Goal: Information Seeking & Learning: Learn about a topic

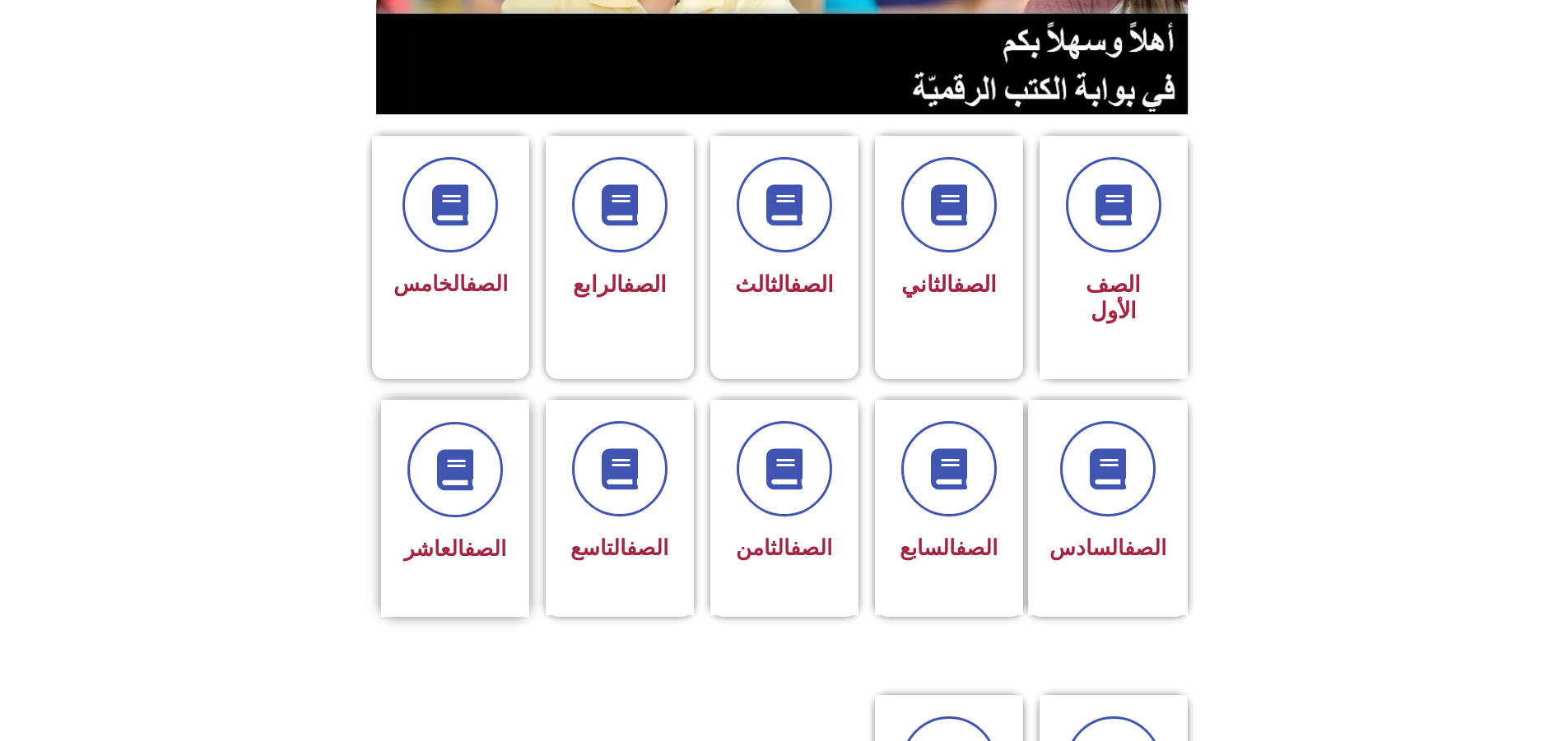
scroll to position [329, 0]
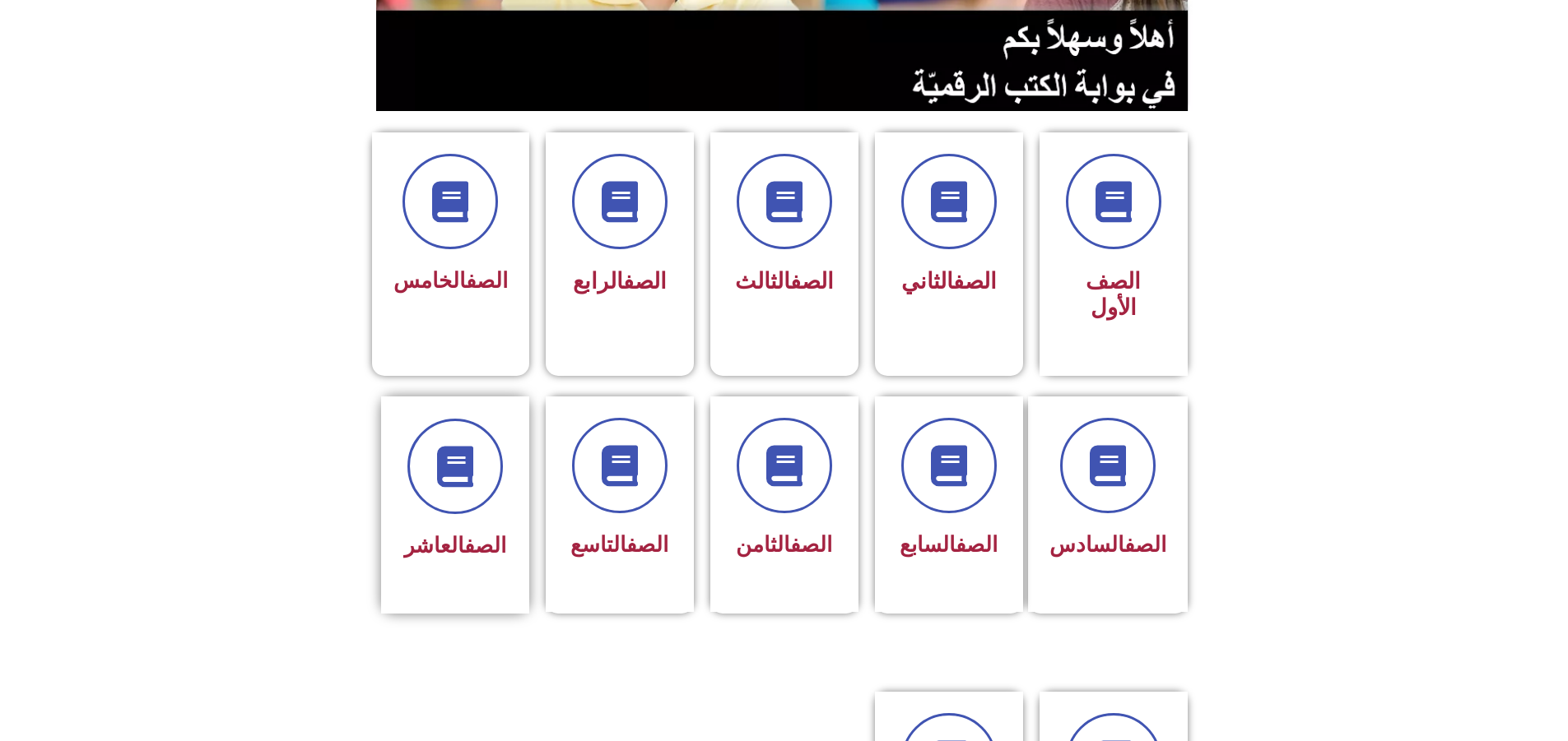
click at [442, 449] on div "الصف العاشر" at bounding box center [454, 492] width 104 height 148
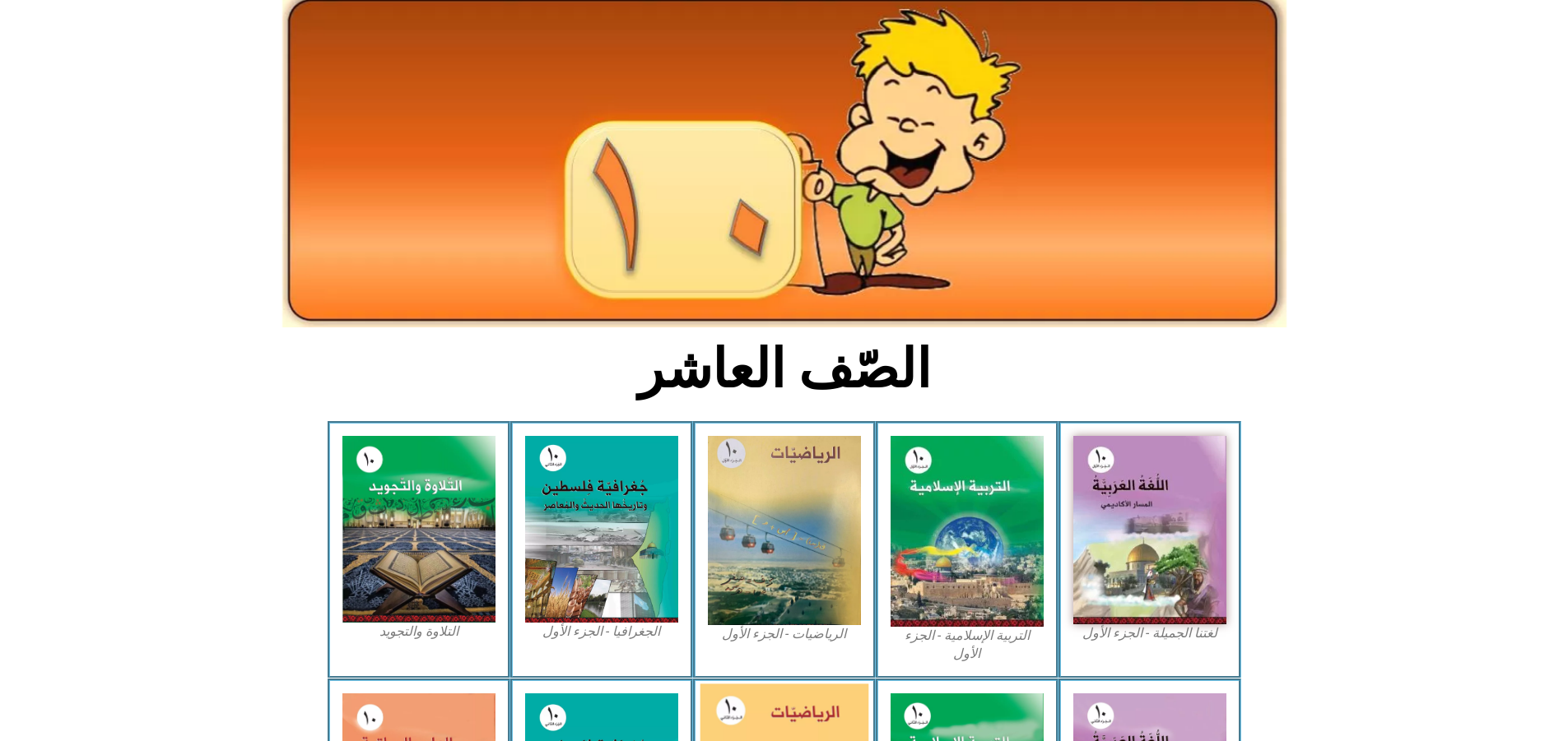
scroll to position [164, 0]
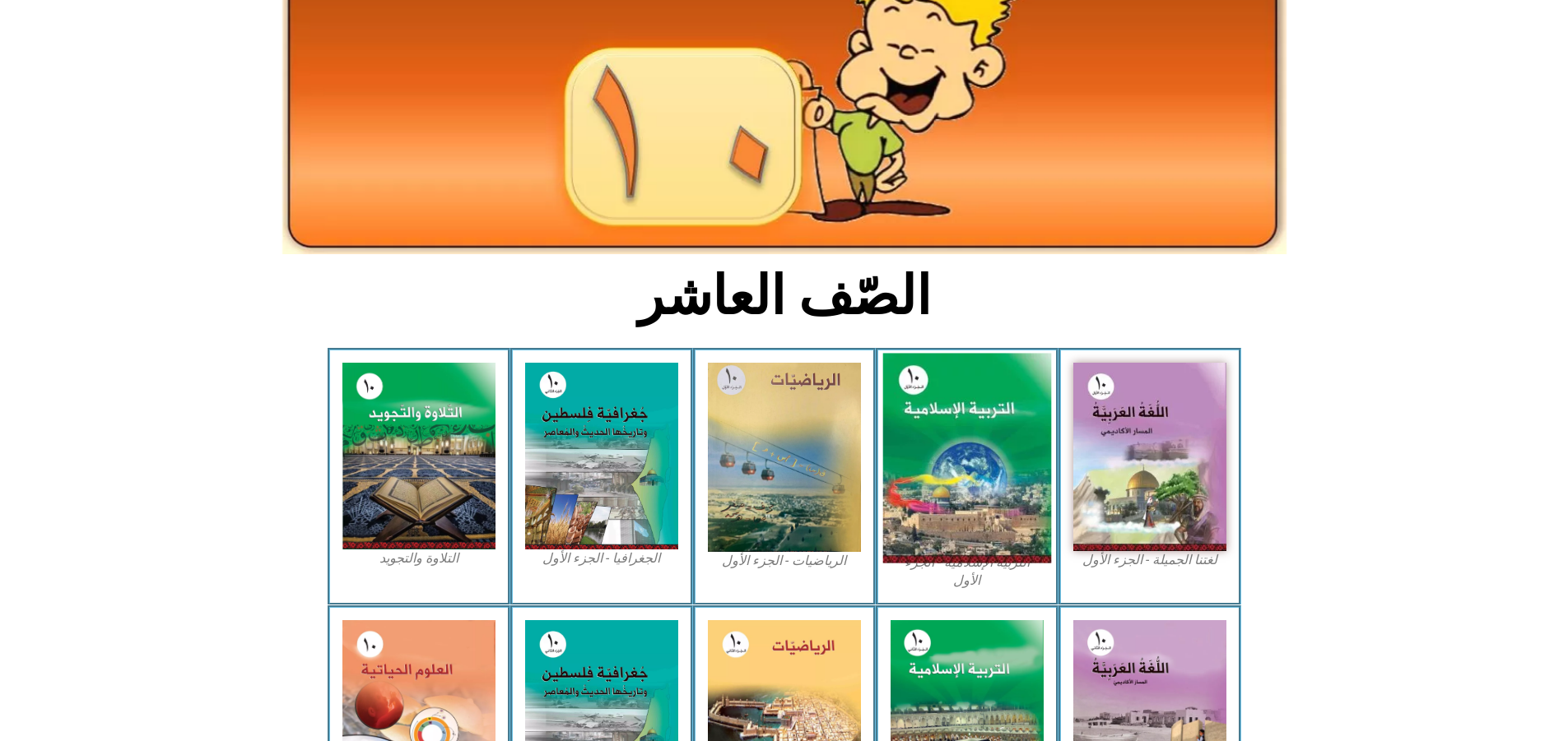
click at [1041, 393] on img at bounding box center [966, 458] width 168 height 209
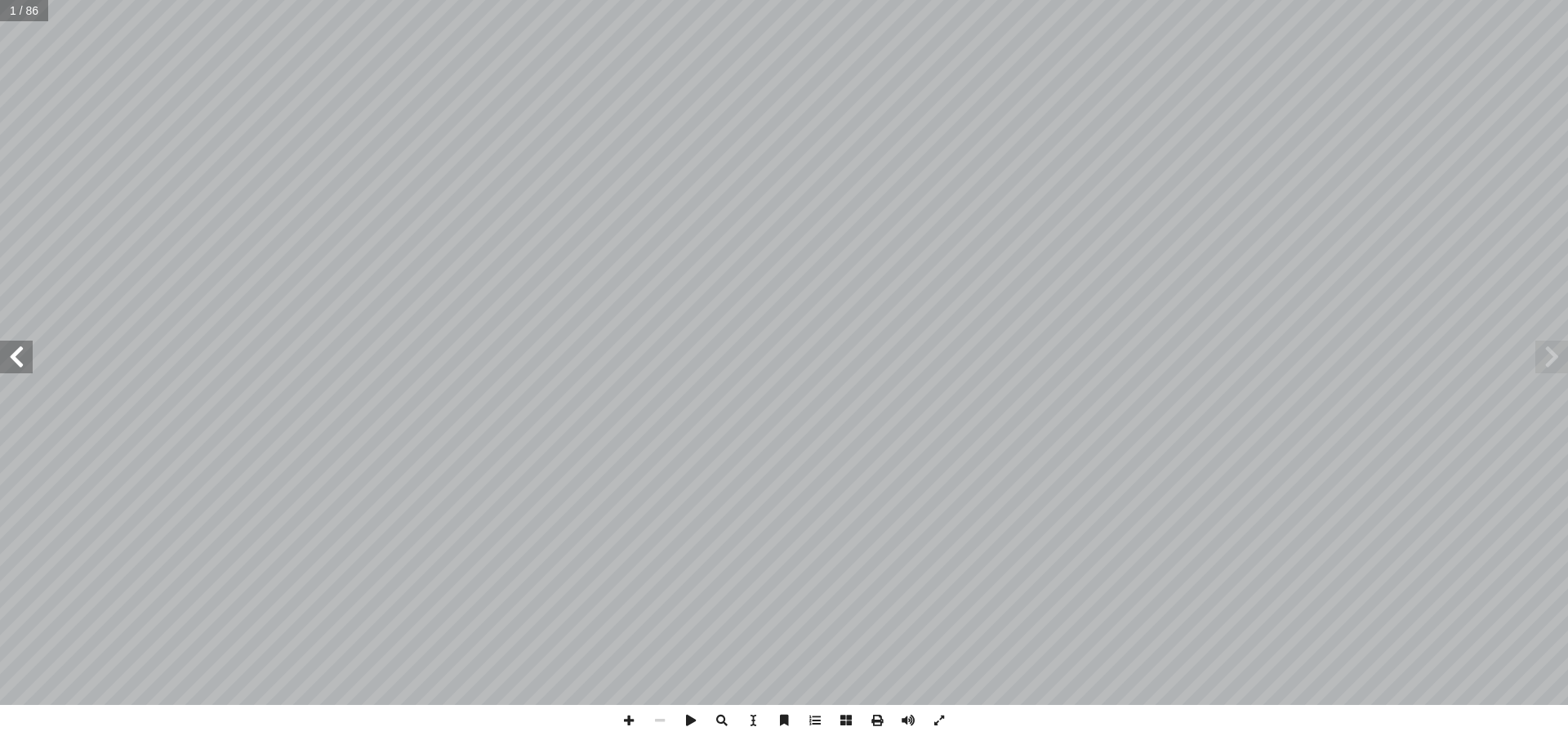
click at [2, 355] on span at bounding box center [16, 356] width 32 height 32
click at [9, 356] on span at bounding box center [16, 356] width 32 height 32
click at [17, 355] on span at bounding box center [16, 356] width 32 height 32
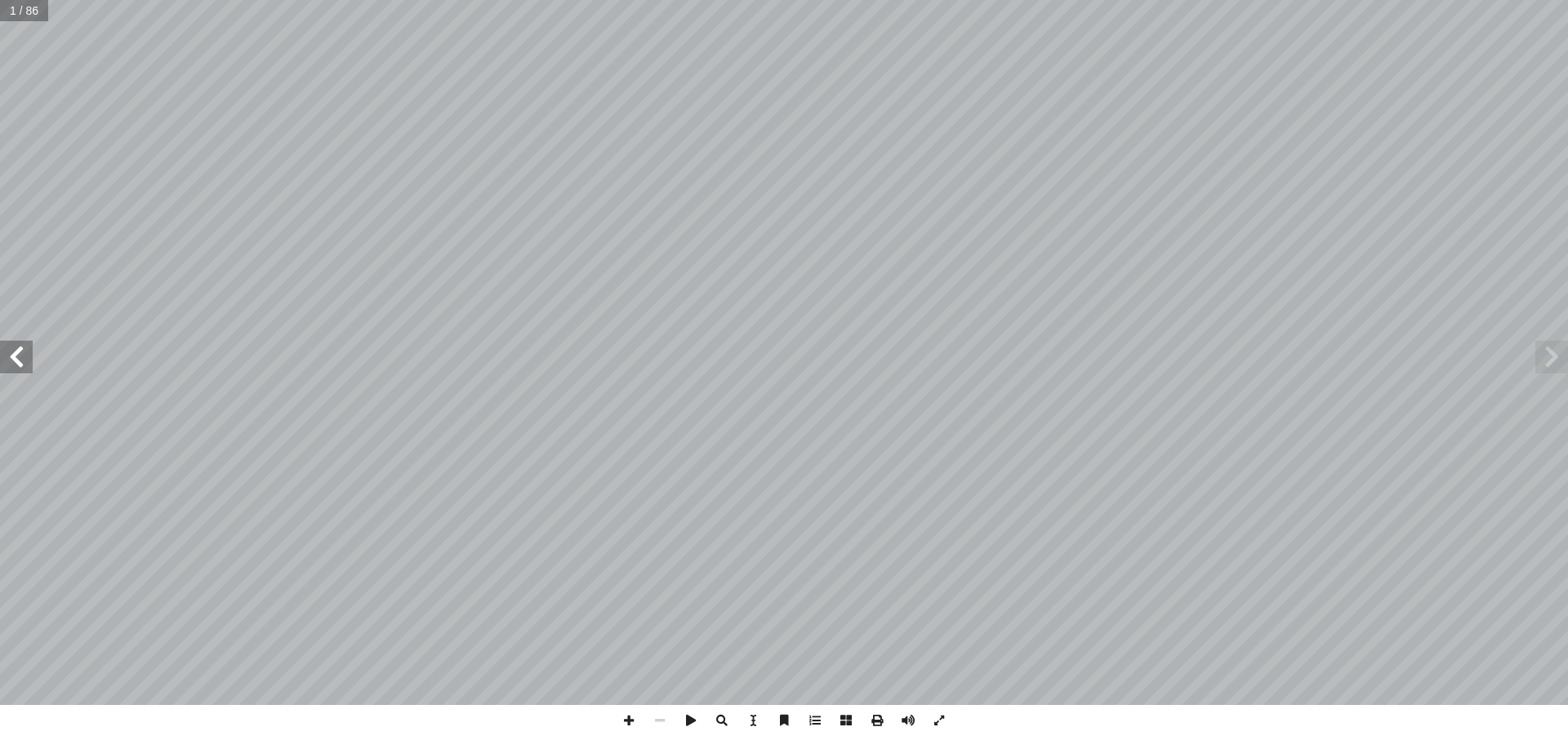
click at [17, 355] on span at bounding box center [16, 356] width 32 height 32
click at [18, 354] on span at bounding box center [16, 356] width 32 height 32
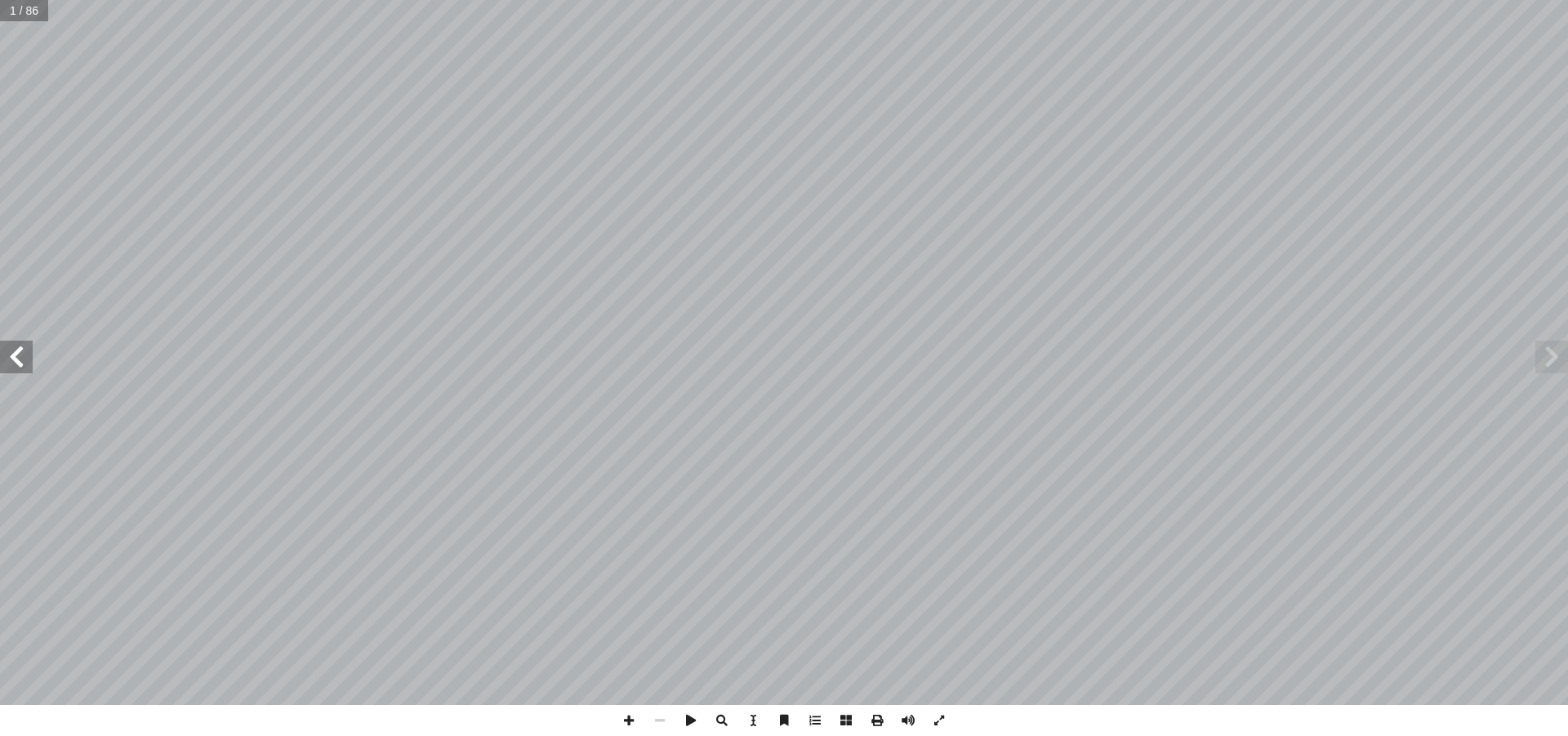
click at [18, 354] on span at bounding box center [16, 356] width 32 height 32
click at [18, 351] on span at bounding box center [16, 356] width 32 height 32
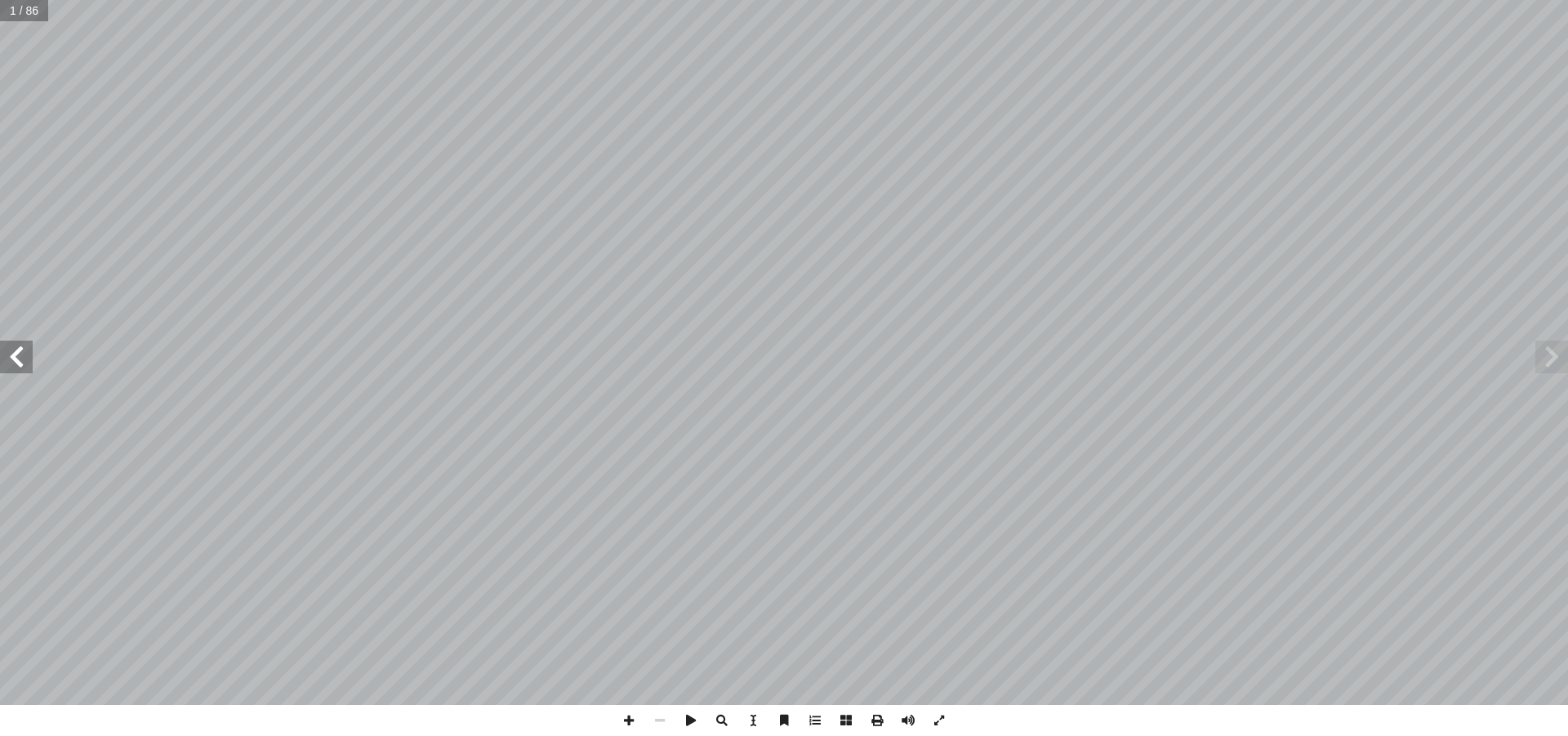
click at [18, 351] on span at bounding box center [16, 356] width 32 height 32
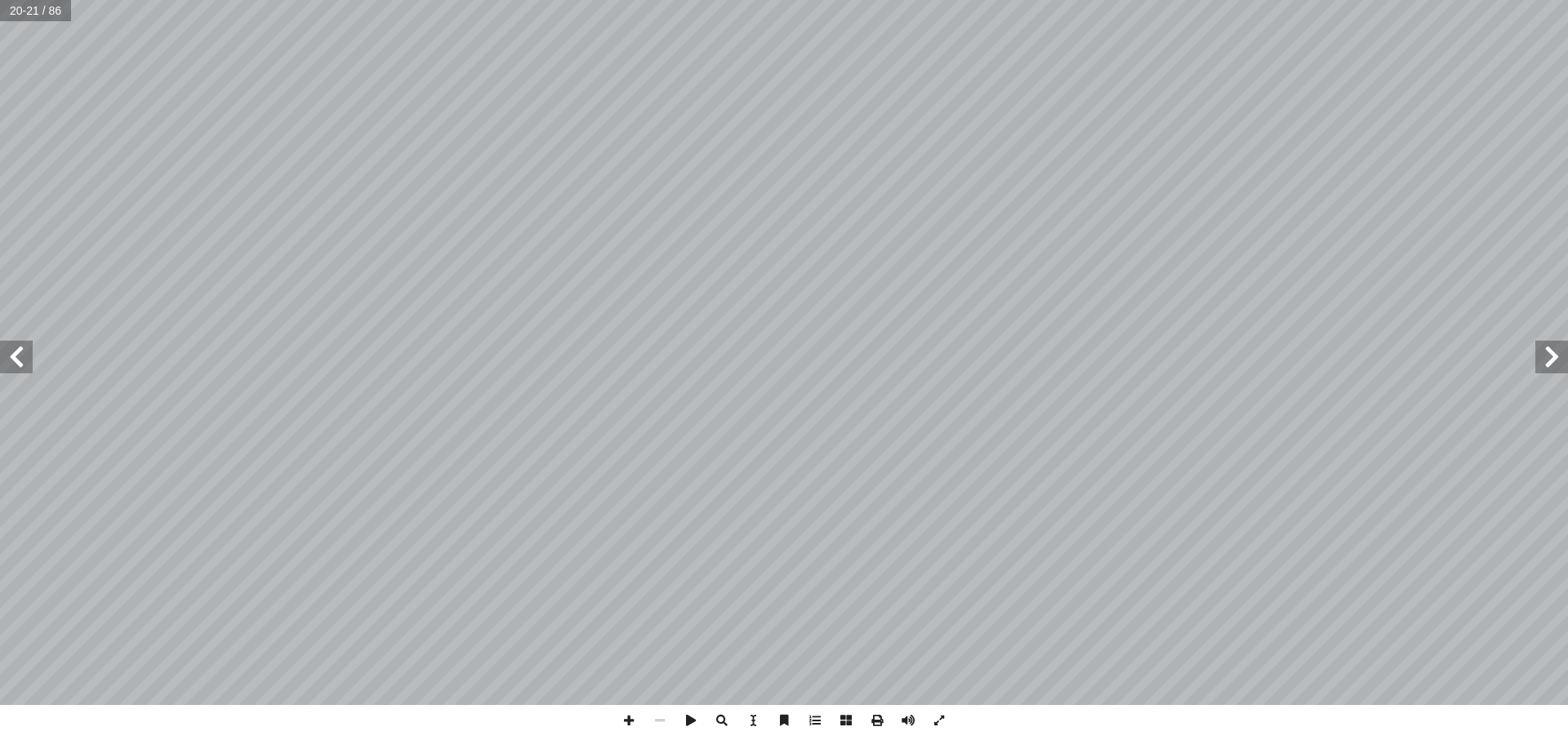
click at [1549, 355] on span at bounding box center [1551, 356] width 32 height 32
click at [17, 356] on span at bounding box center [16, 356] width 32 height 32
drag, startPoint x: 5, startPoint y: 353, endPoint x: 633, endPoint y: 722, distance: 728.4
click at [633, 722] on span at bounding box center [628, 719] width 31 height 31
click at [5, 367] on span at bounding box center [16, 356] width 32 height 32
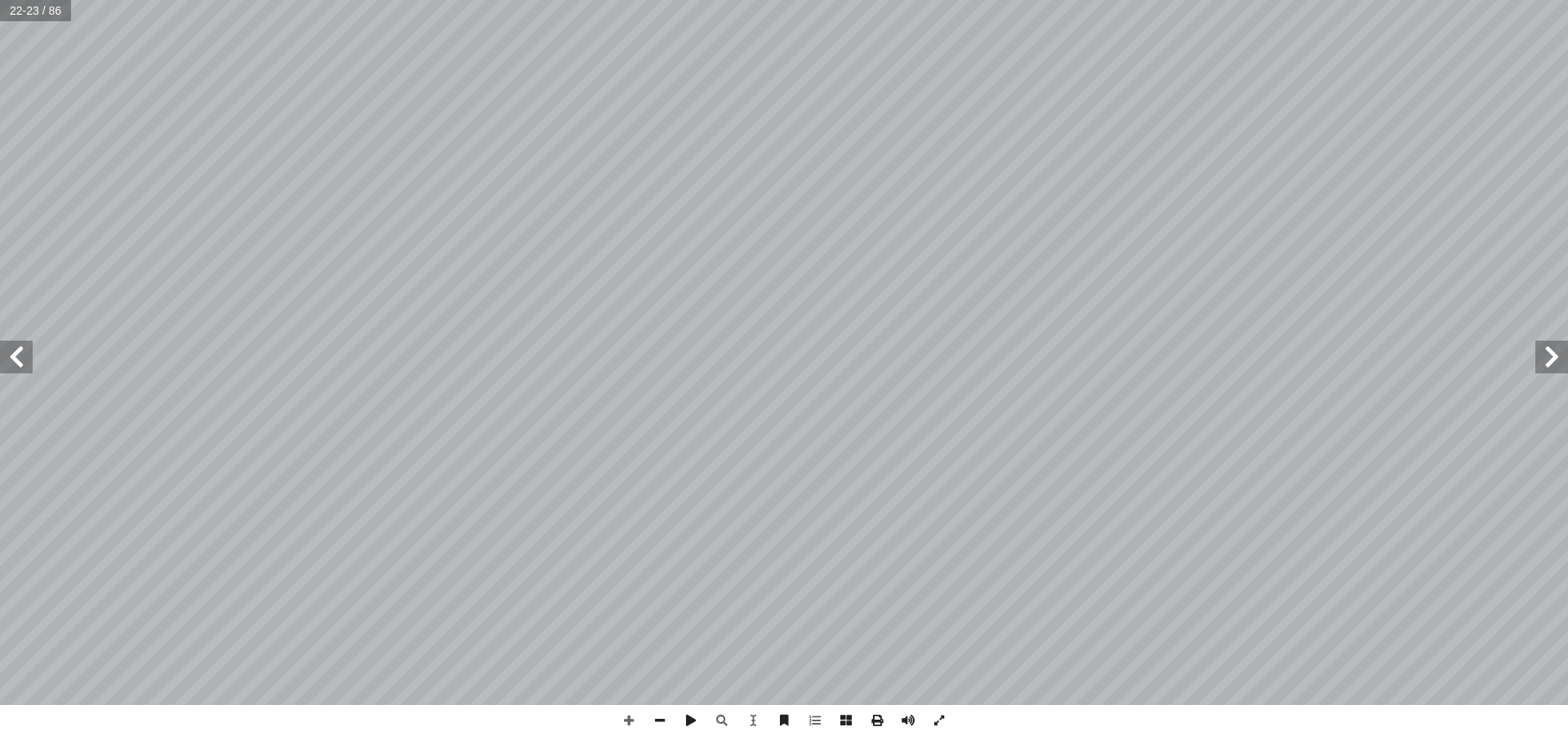
click at [4, 365] on span at bounding box center [16, 356] width 32 height 32
